Goal: Task Accomplishment & Management: Complete application form

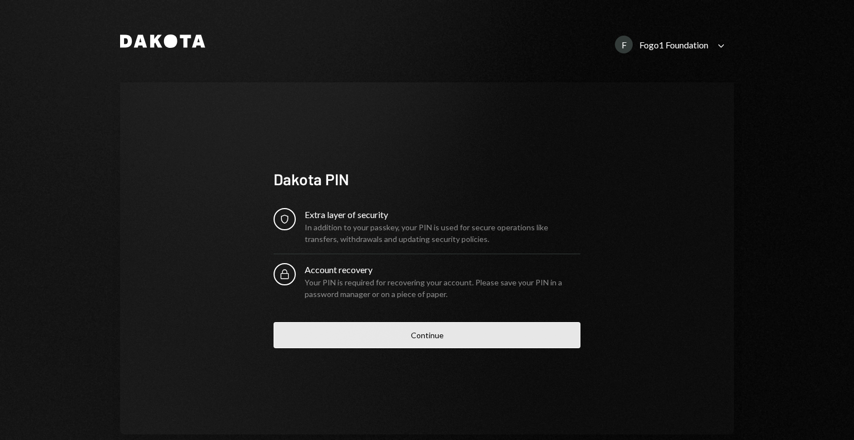
click at [336, 344] on button "Continue" at bounding box center [427, 335] width 307 height 26
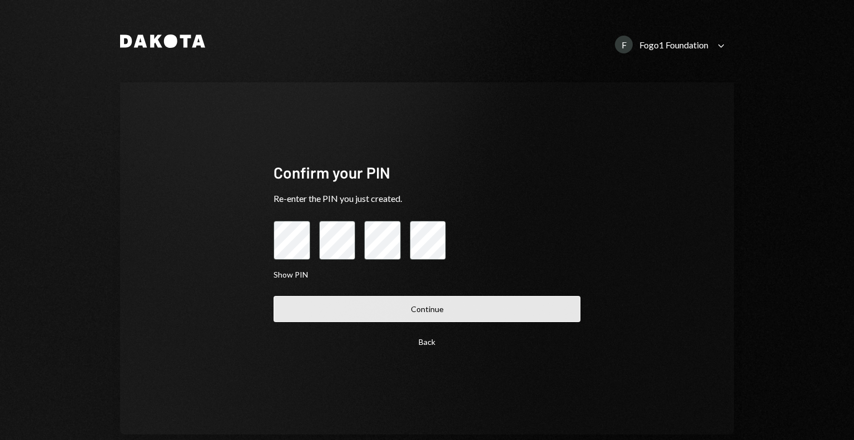
click at [338, 313] on button "Continue" at bounding box center [427, 309] width 307 height 26
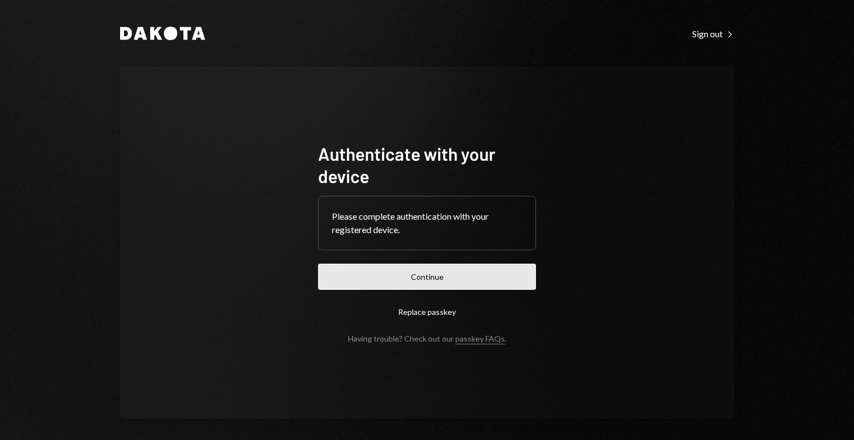
click at [350, 282] on button "Continue" at bounding box center [427, 277] width 218 height 26
